Goal: Transaction & Acquisition: Purchase product/service

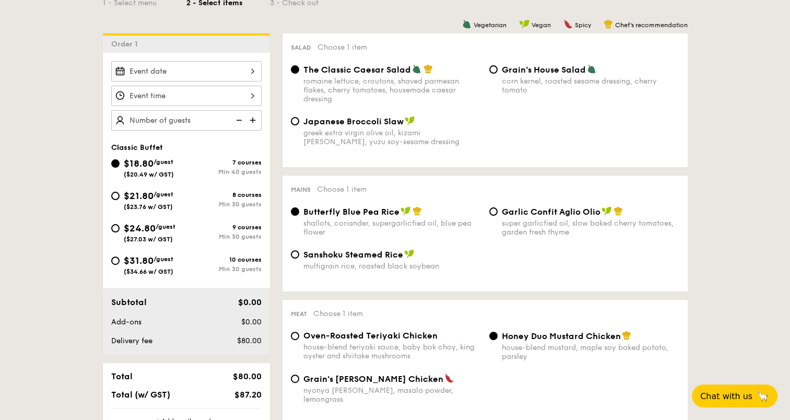
scroll to position [157, 0]
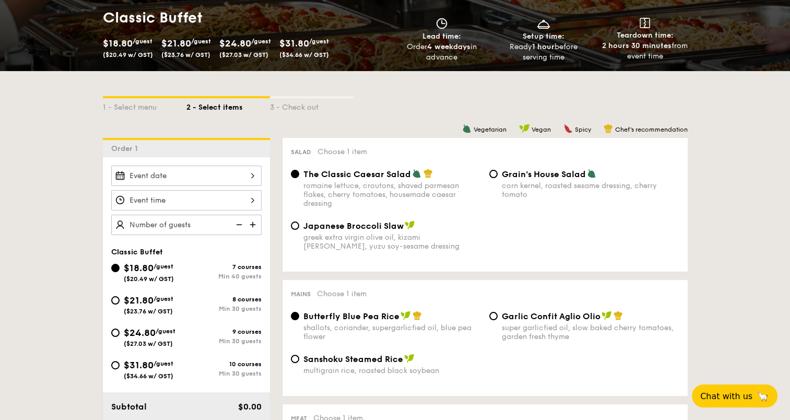
click at [248, 173] on div at bounding box center [186, 176] width 150 height 20
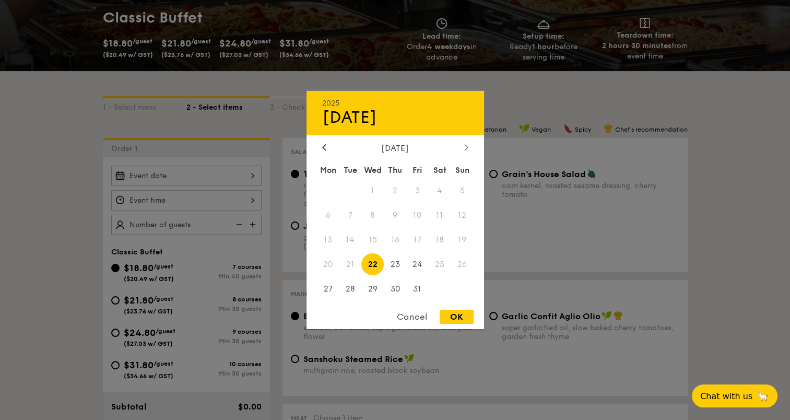
click at [464, 147] on icon at bounding box center [466, 147] width 4 height 7
click at [460, 215] on span "9" at bounding box center [462, 215] width 22 height 22
drag, startPoint x: 460, startPoint y: 215, endPoint x: 538, endPoint y: 138, distance: 110.1
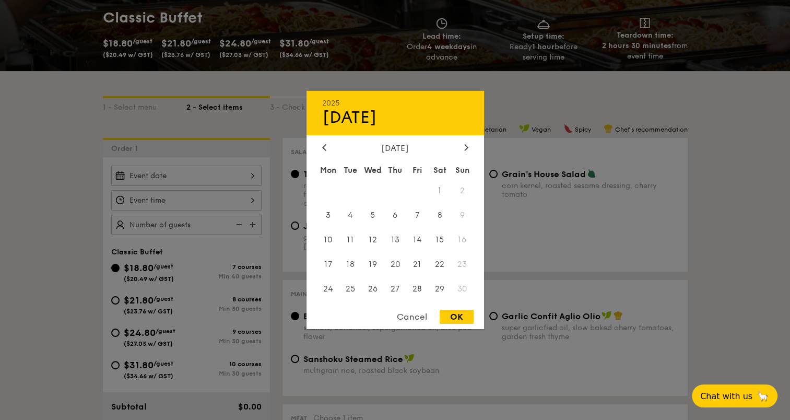
click at [538, 137] on div at bounding box center [395, 210] width 790 height 420
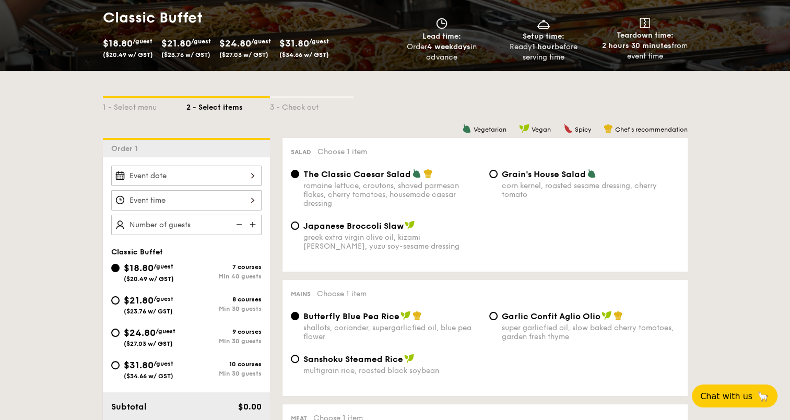
click at [541, 139] on div at bounding box center [395, 210] width 790 height 420
